Goal: Task Accomplishment & Management: Use online tool/utility

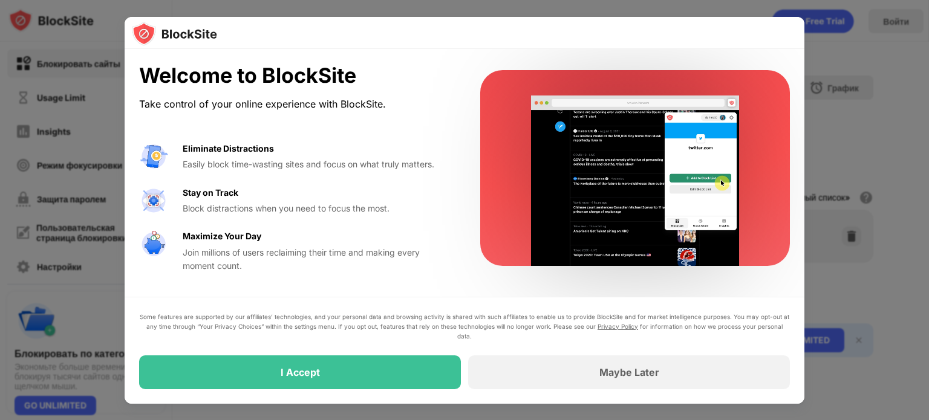
click at [339, 372] on div "I Accept" at bounding box center [300, 372] width 322 height 34
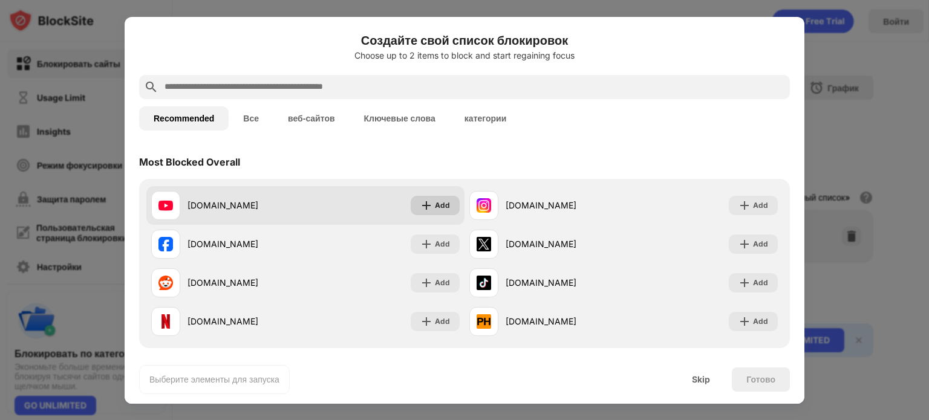
click at [435, 207] on div "Add" at bounding box center [442, 206] width 15 height 12
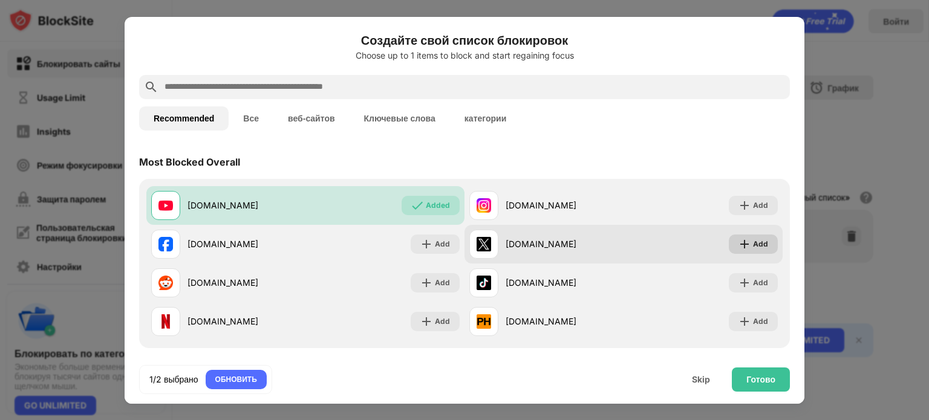
click at [753, 240] on div "Add" at bounding box center [760, 244] width 15 height 12
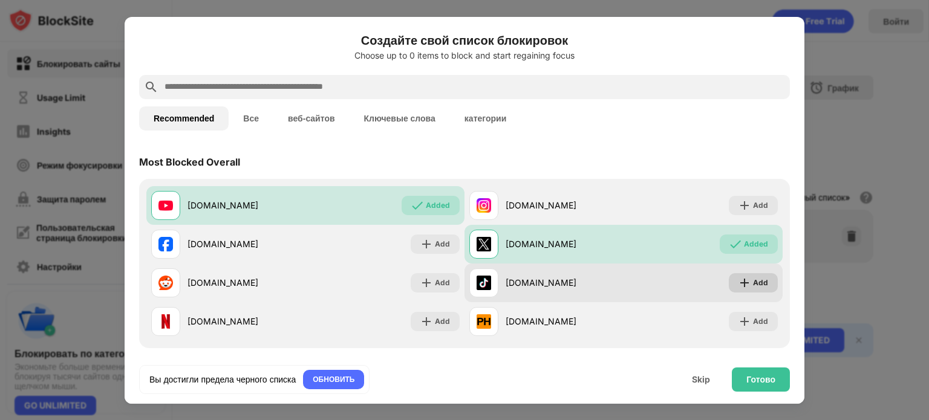
click at [753, 286] on div "Add" at bounding box center [760, 283] width 15 height 12
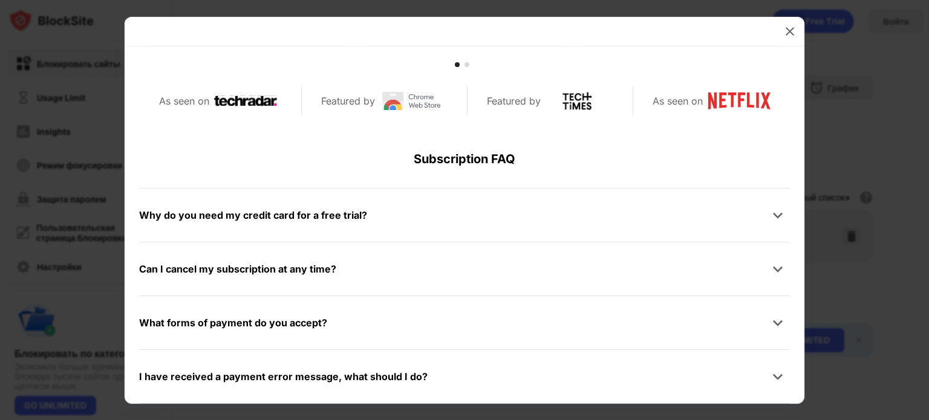
scroll to position [575, 0]
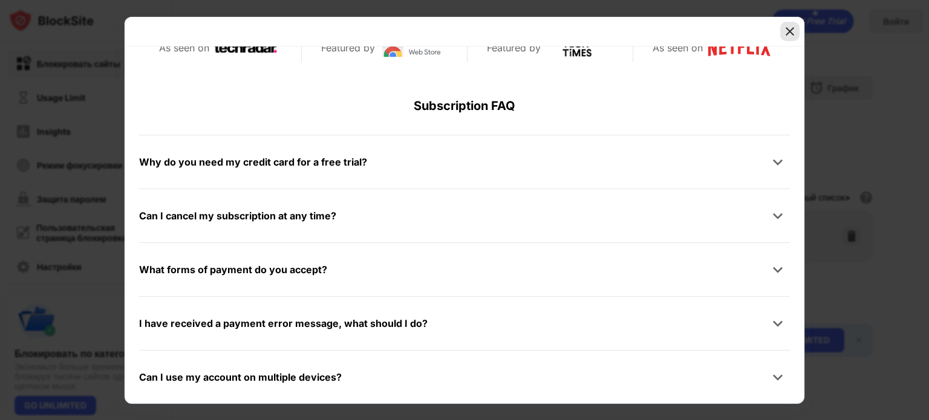
click at [787, 27] on img at bounding box center [789, 31] width 12 height 12
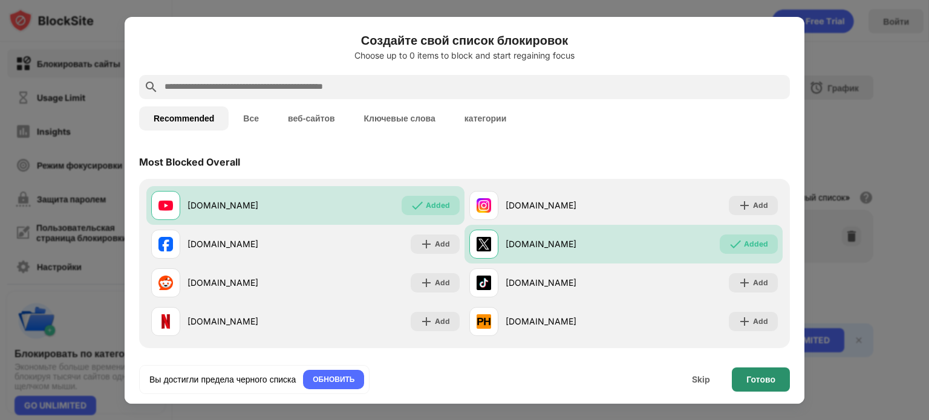
click at [751, 382] on div "Готово" at bounding box center [760, 380] width 29 height 10
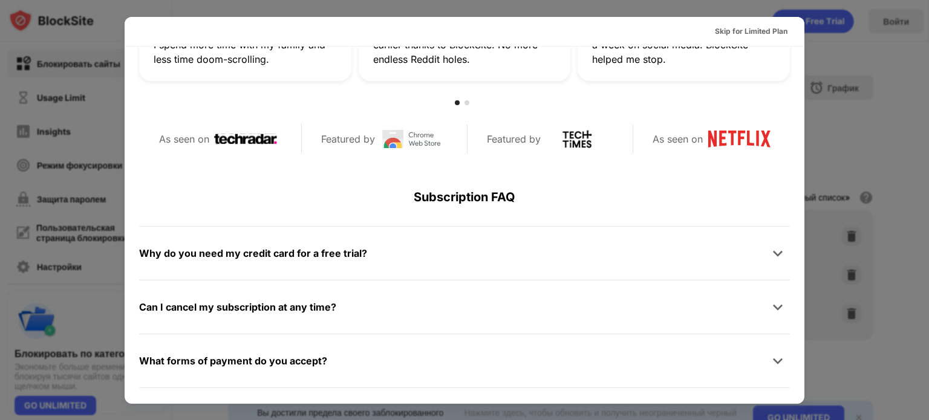
scroll to position [589, 0]
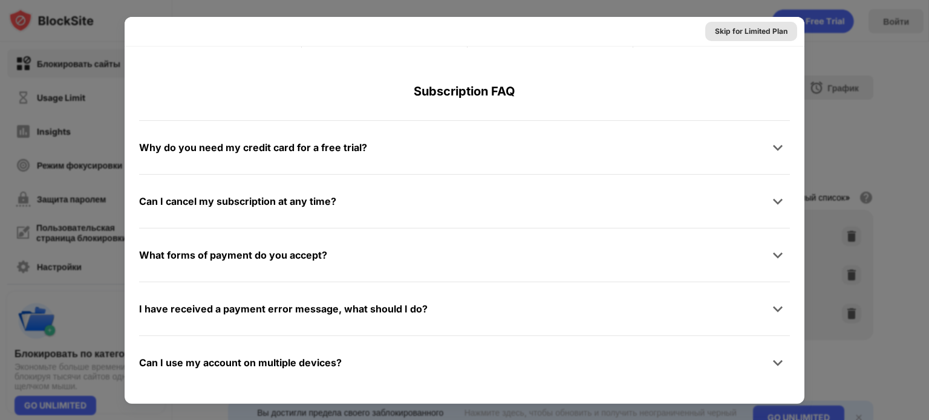
click at [750, 31] on div "Skip for Limited Plan" at bounding box center [751, 31] width 73 height 12
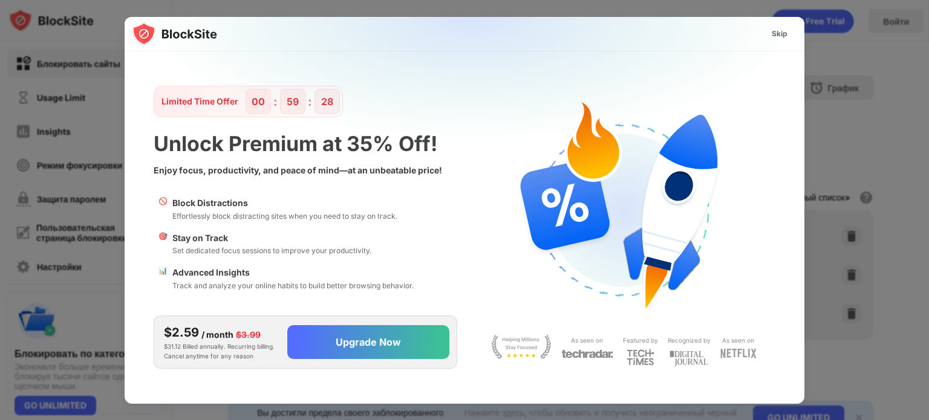
scroll to position [0, 0]
click at [775, 36] on div "Skip" at bounding box center [779, 34] width 16 height 12
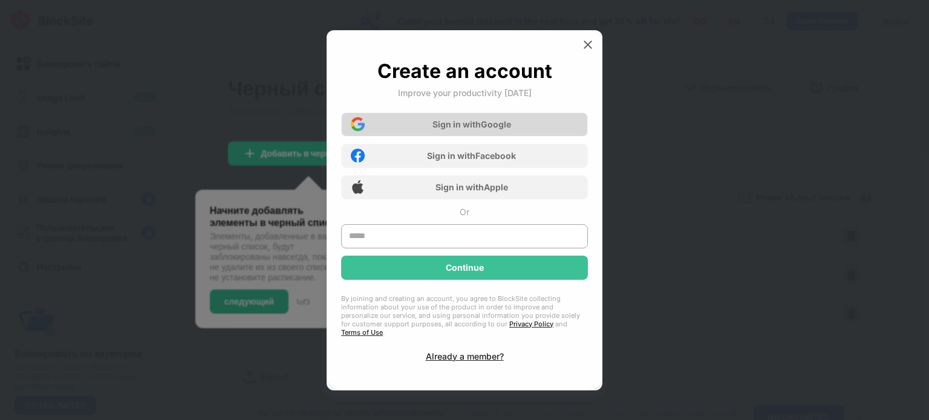
click at [495, 127] on div "Sign in with Google" at bounding box center [471, 124] width 79 height 10
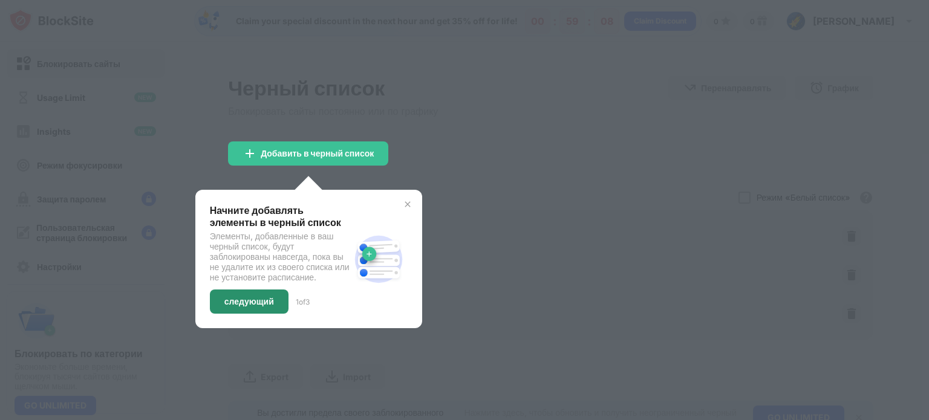
click at [249, 314] on div "следующий" at bounding box center [249, 302] width 79 height 24
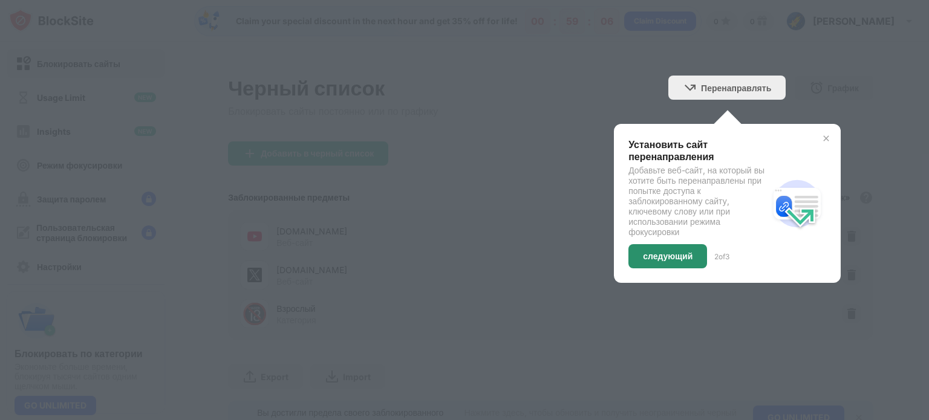
click at [662, 260] on div "следующий" at bounding box center [667, 256] width 79 height 24
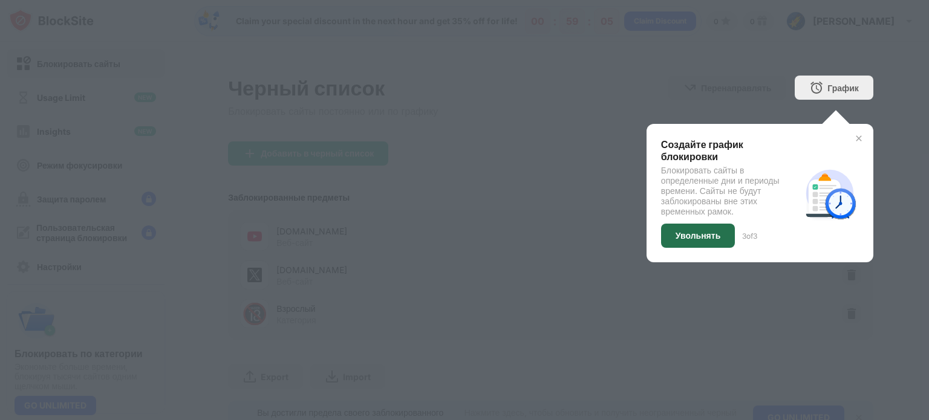
click at [678, 231] on div "Увольнять" at bounding box center [697, 236] width 45 height 10
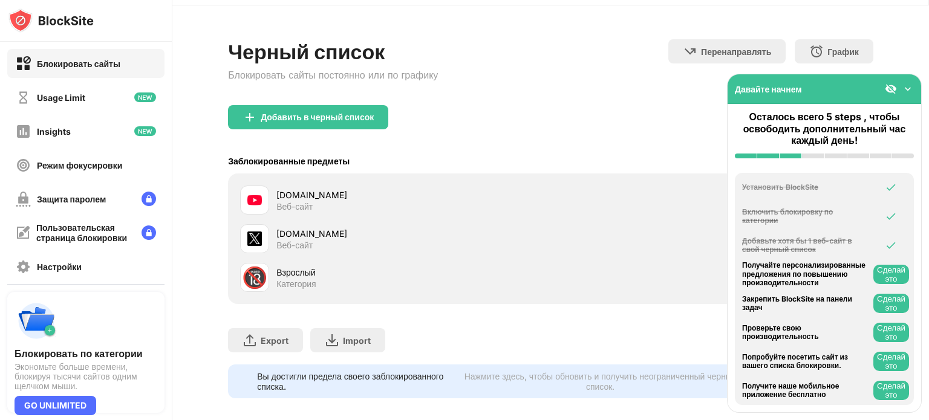
scroll to position [56, 0]
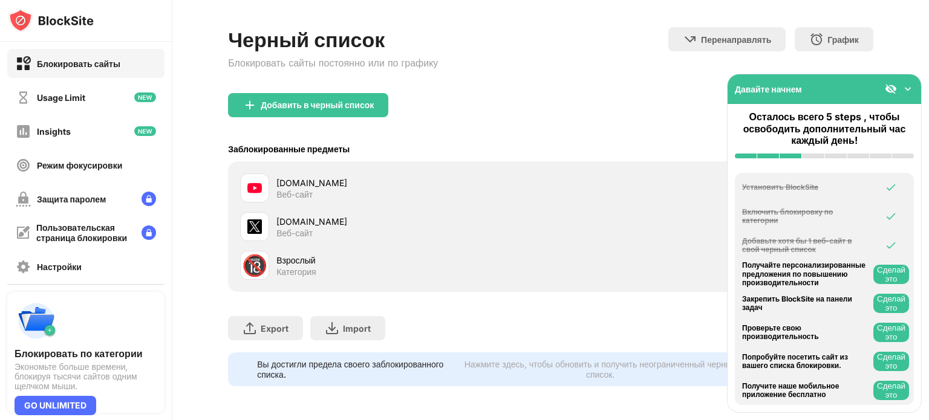
click at [896, 300] on button "Сделай это" at bounding box center [891, 303] width 36 height 19
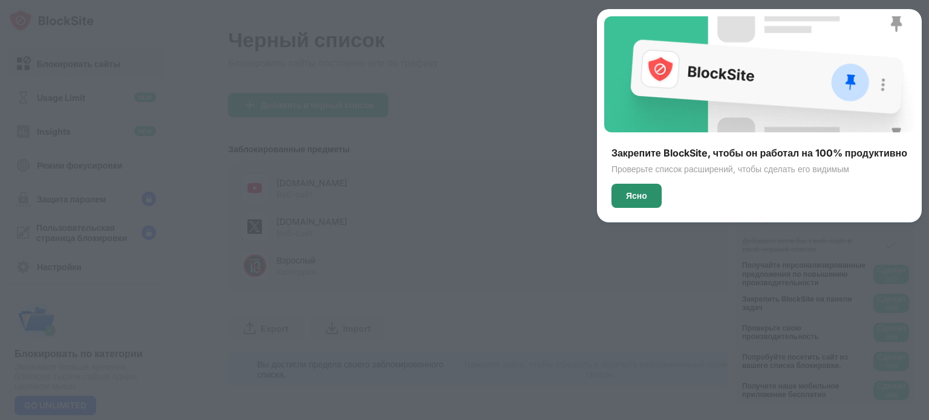
click at [643, 193] on div "Ясно" at bounding box center [636, 196] width 50 height 24
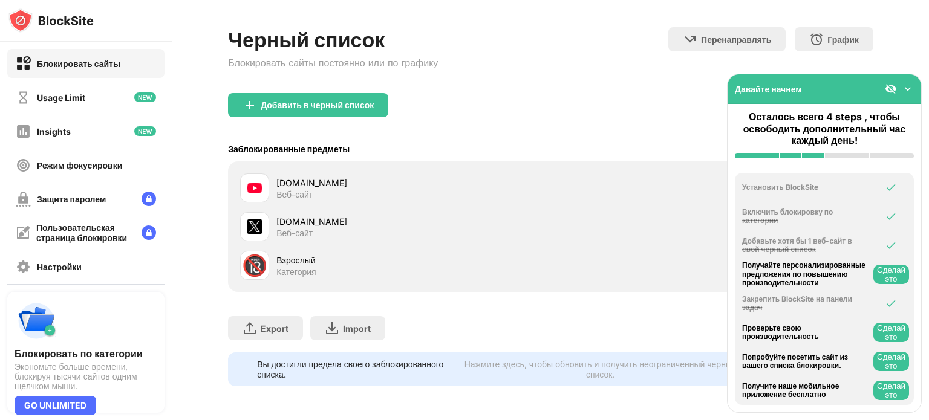
click at [887, 365] on button "Сделай это" at bounding box center [891, 361] width 36 height 19
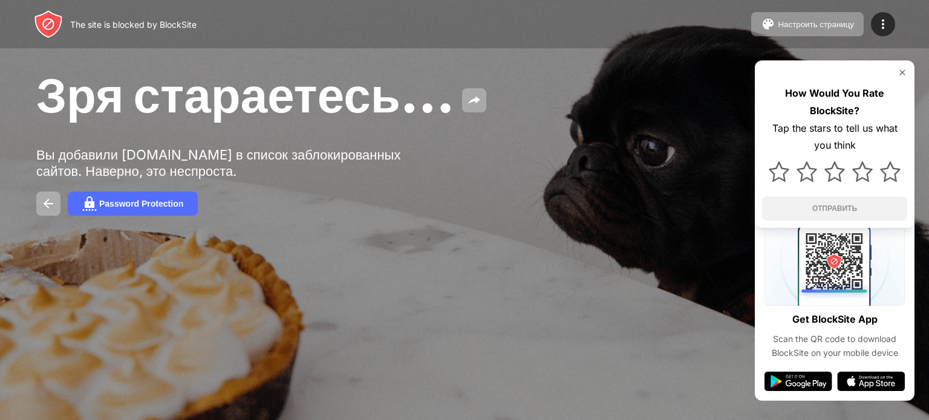
drag, startPoint x: 906, startPoint y: 67, endPoint x: 898, endPoint y: 72, distance: 9.7
click at [906, 68] on img at bounding box center [902, 73] width 10 height 10
